Goal: Navigation & Orientation: Find specific page/section

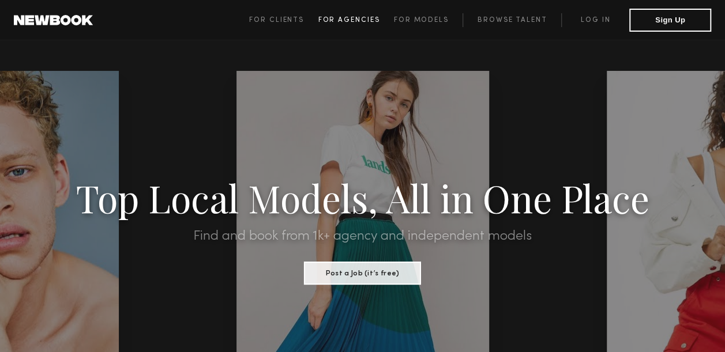
click at [378, 21] on span "For Agencies" at bounding box center [349, 20] width 62 height 7
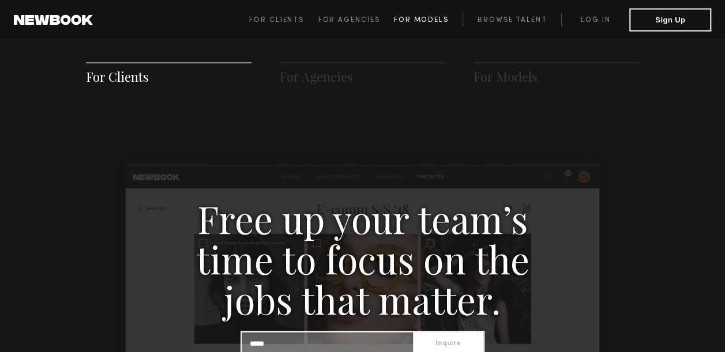
click at [420, 17] on span "For Models" at bounding box center [421, 20] width 55 height 7
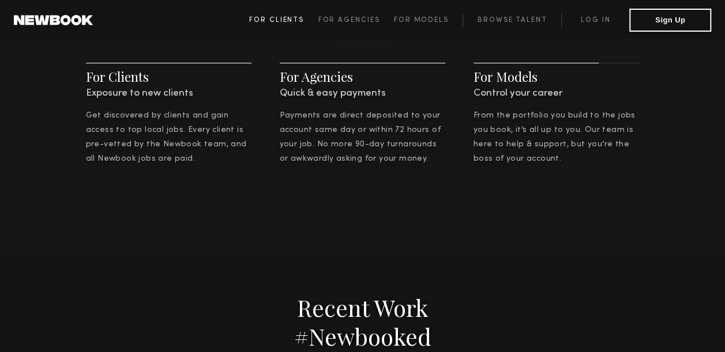
click at [279, 21] on span "For Clients" at bounding box center [276, 20] width 55 height 7
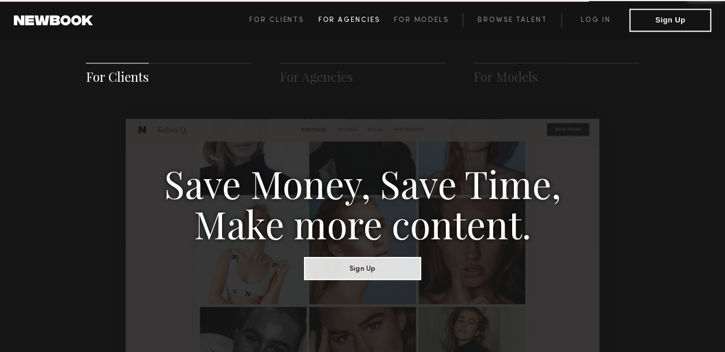
scroll to position [575, 0]
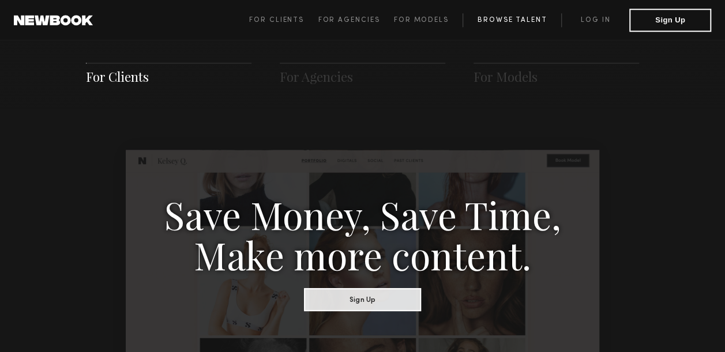
click at [517, 24] on link "Browse Talent" at bounding box center [511, 20] width 99 height 14
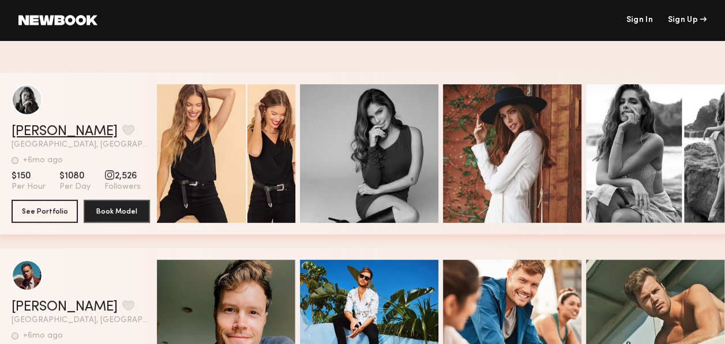
drag, startPoint x: 35, startPoint y: 130, endPoint x: 20, endPoint y: 129, distance: 15.0
click at [20, 129] on link "[PERSON_NAME]" at bounding box center [65, 132] width 106 height 14
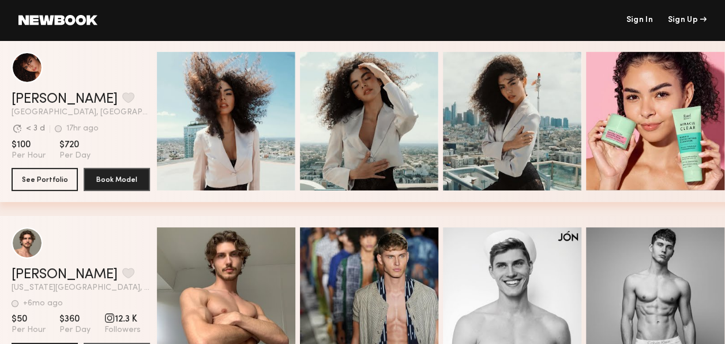
scroll to position [1845, 0]
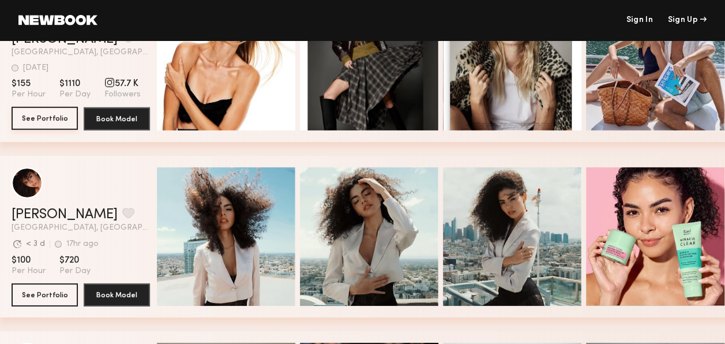
click at [44, 122] on button "See Portfolio" at bounding box center [45, 118] width 66 height 23
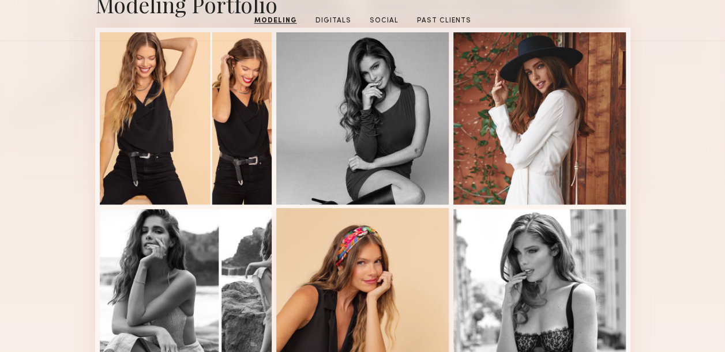
scroll to position [115, 0]
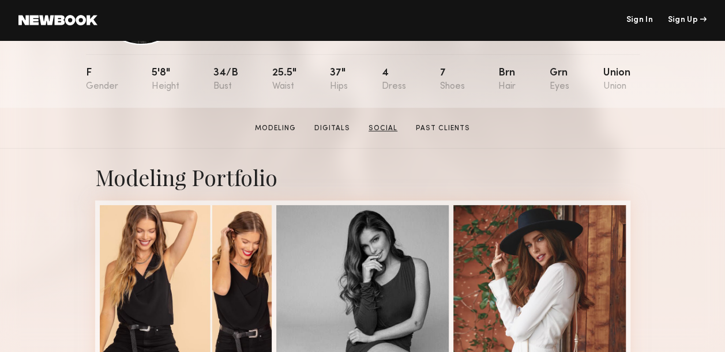
click at [370, 129] on link "Social" at bounding box center [383, 128] width 38 height 10
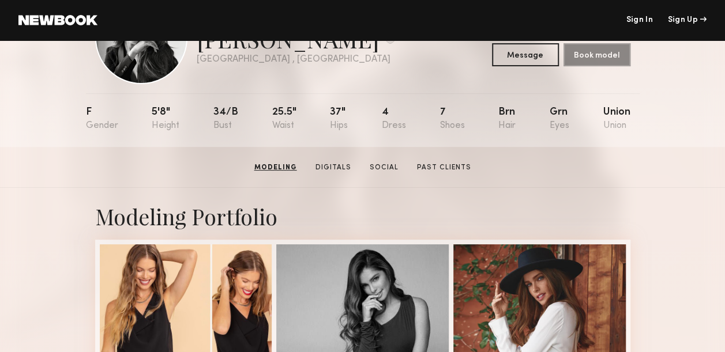
scroll to position [0, 0]
